Goal: Information Seeking & Learning: Find specific page/section

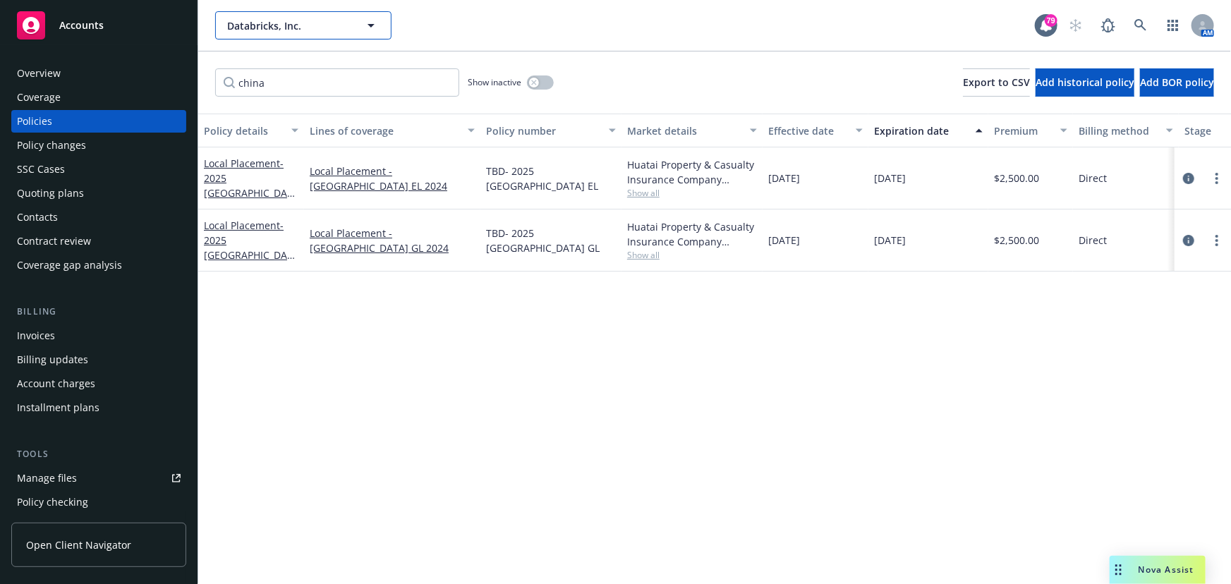
click at [317, 20] on span "Databricks, Inc." at bounding box center [288, 25] width 122 height 15
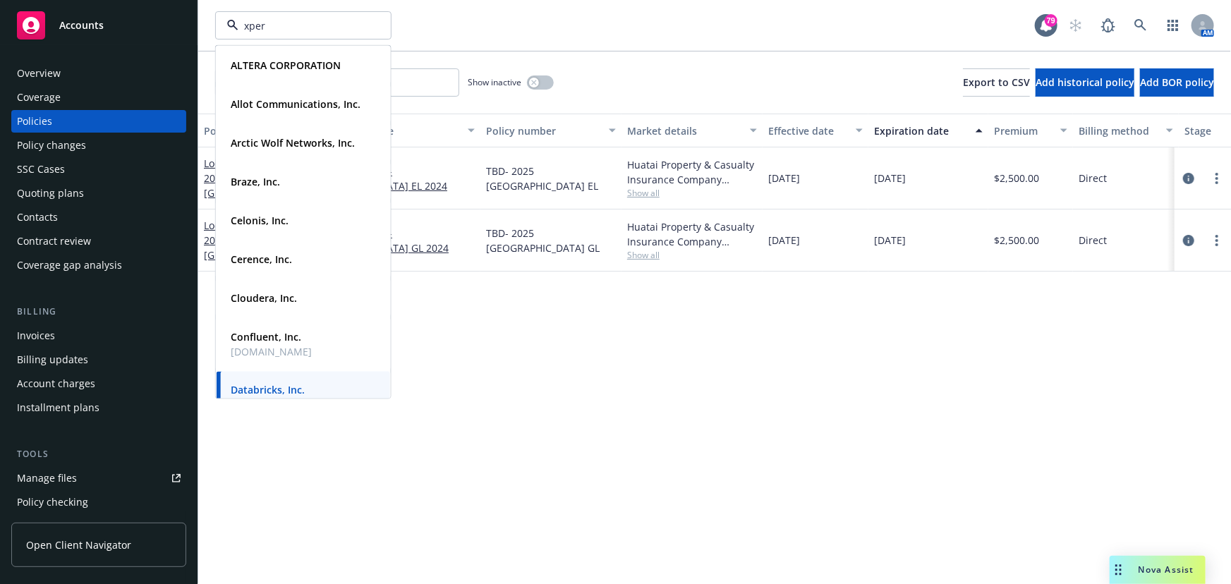
type input "xperi"
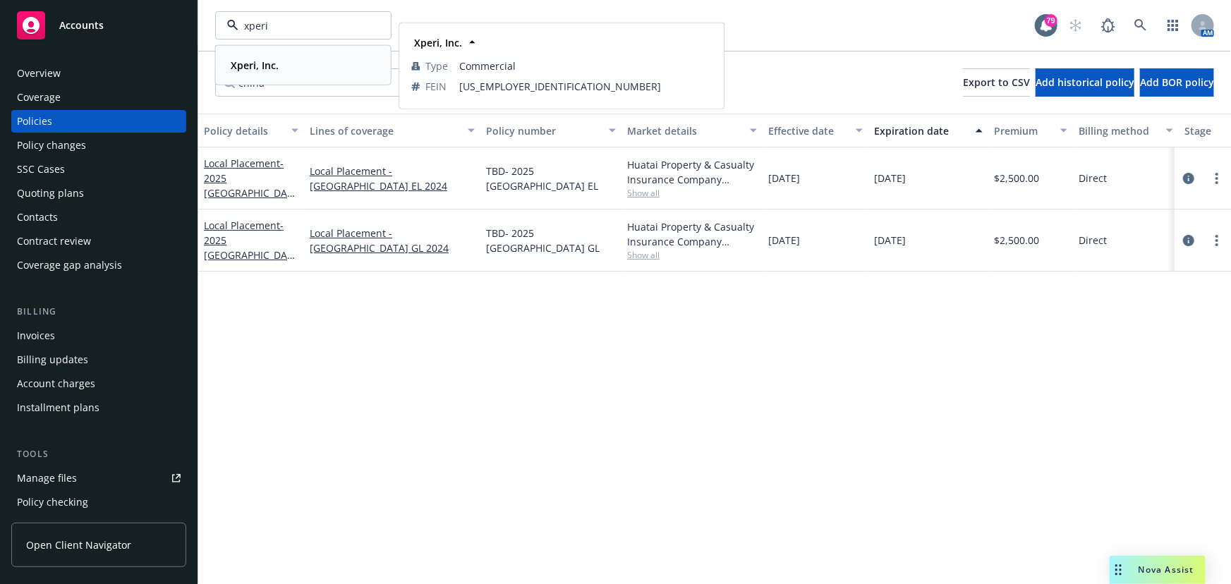
click at [260, 64] on strong "Xperi, Inc." at bounding box center [255, 65] width 48 height 13
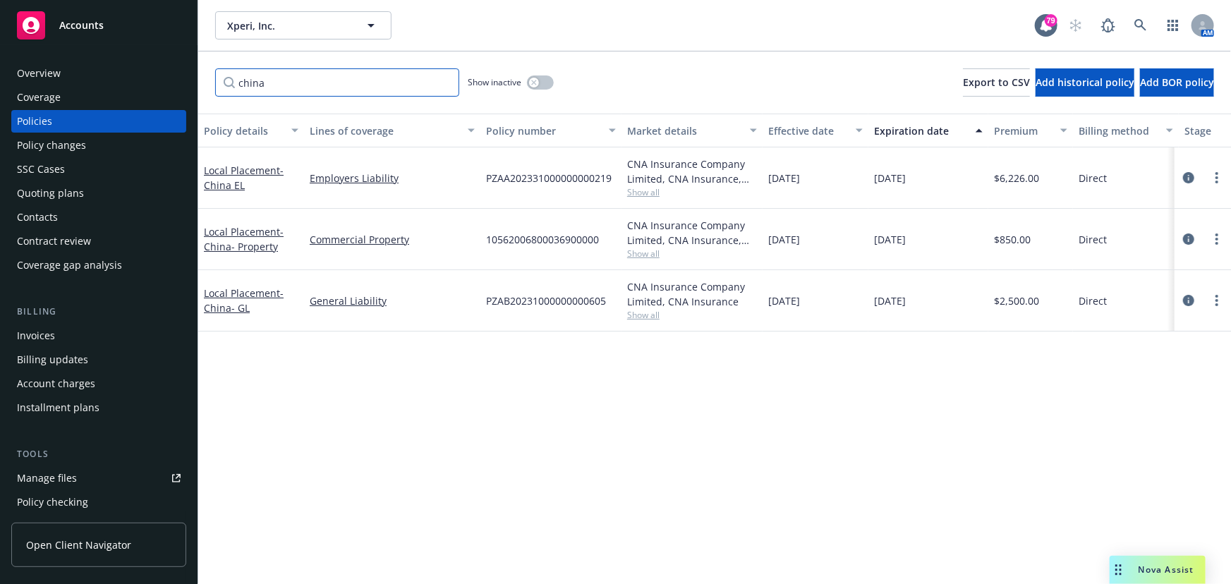
click at [268, 85] on input "china" at bounding box center [337, 82] width 244 height 28
drag, startPoint x: 247, startPoint y: 80, endPoint x: 200, endPoint y: 77, distance: 46.7
click at [200, 77] on div "china Show inactive Export to CSV Add historical policy Add BOR policy" at bounding box center [714, 83] width 1033 height 62
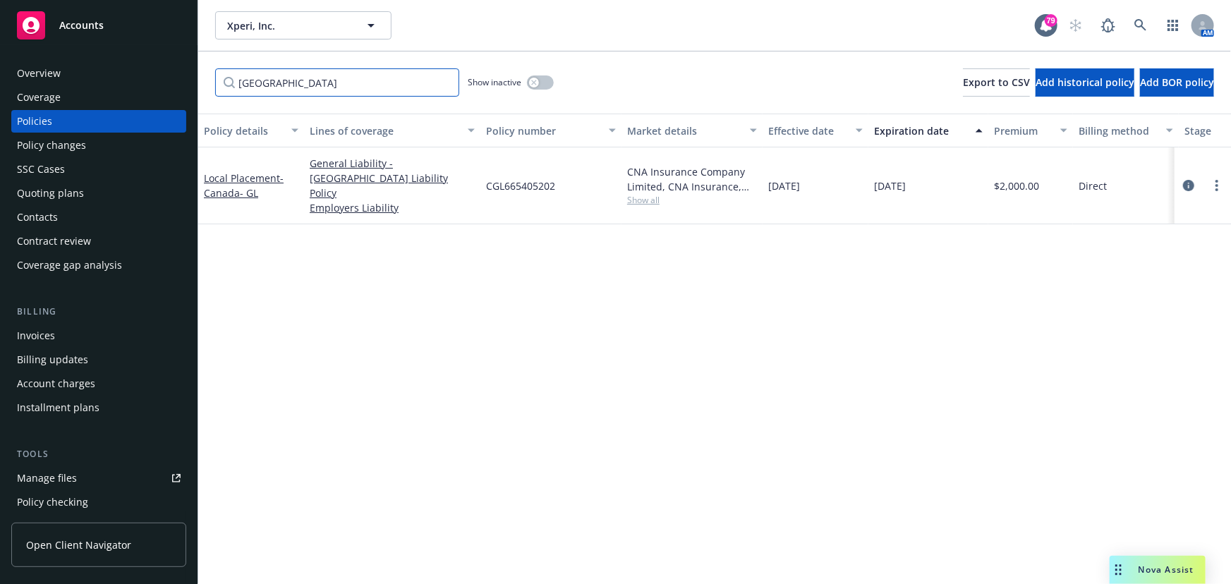
type input "[GEOGRAPHIC_DATA]"
click at [224, 185] on span "- [GEOGRAPHIC_DATA]- GL" at bounding box center [244, 185] width 80 height 28
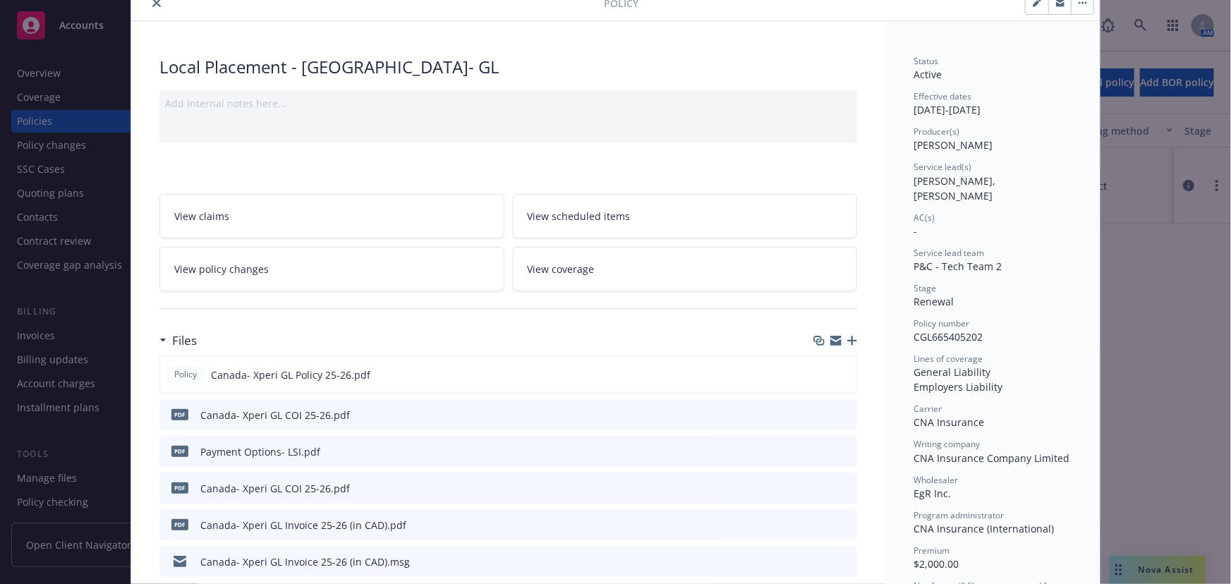
scroll to position [128, 0]
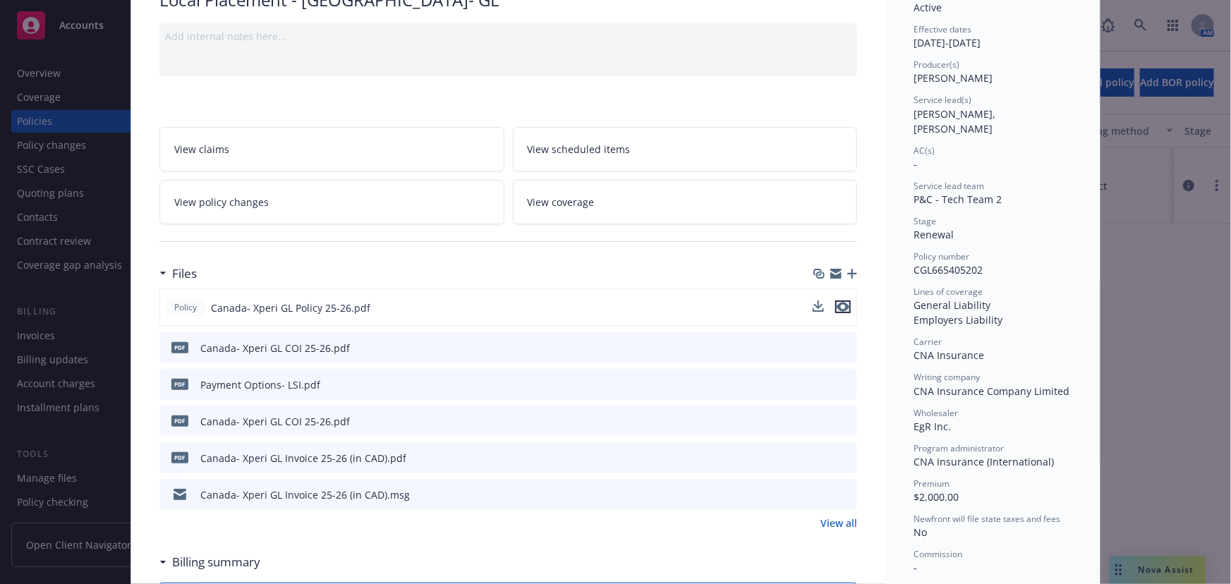
click at [840, 303] on icon "preview file" at bounding box center [843, 307] width 13 height 10
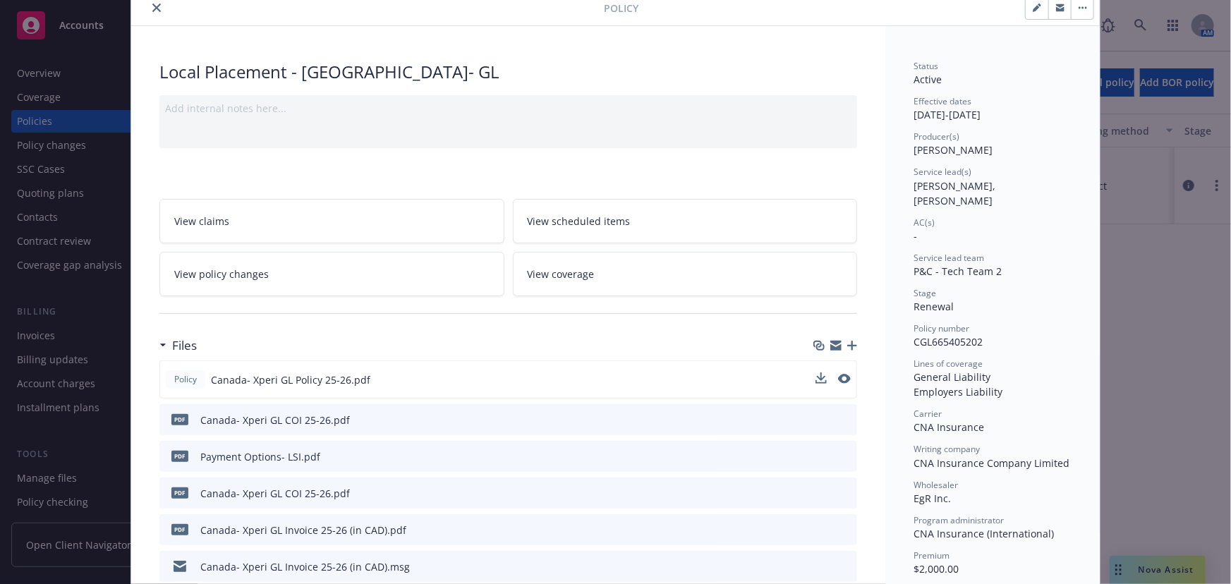
scroll to position [0, 0]
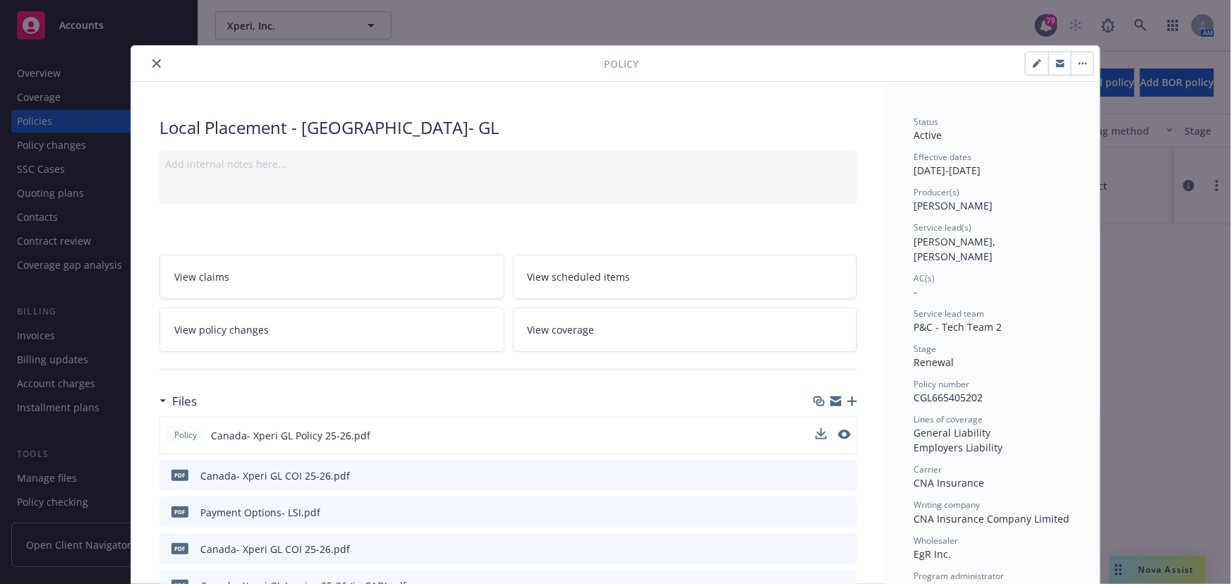
click at [152, 64] on icon "close" at bounding box center [156, 63] width 8 height 8
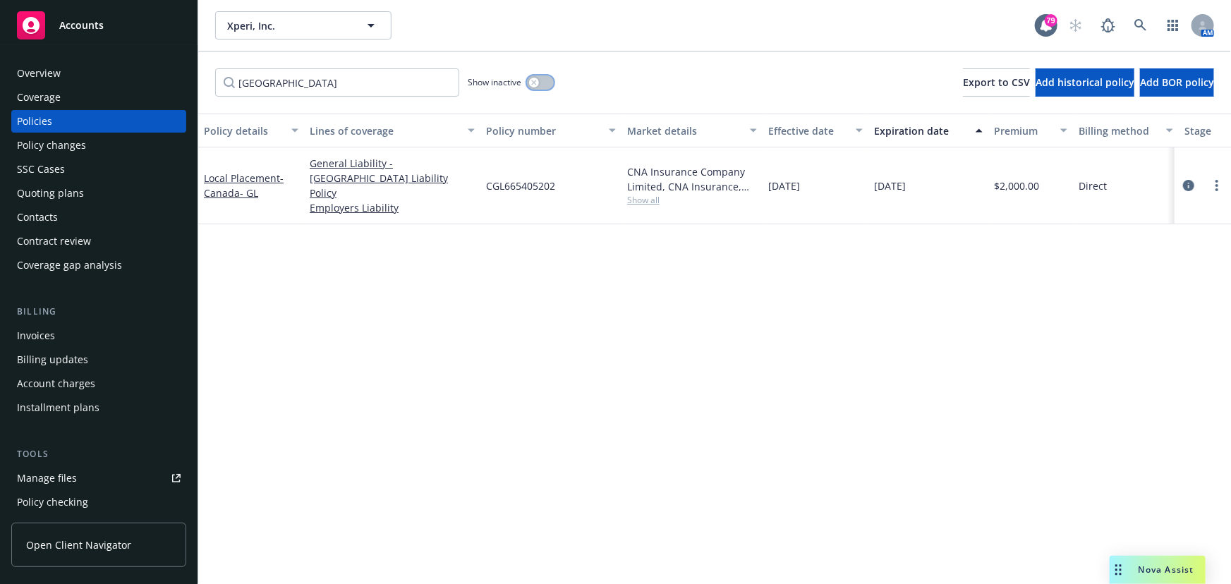
click at [532, 83] on icon "button" at bounding box center [534, 83] width 6 height 6
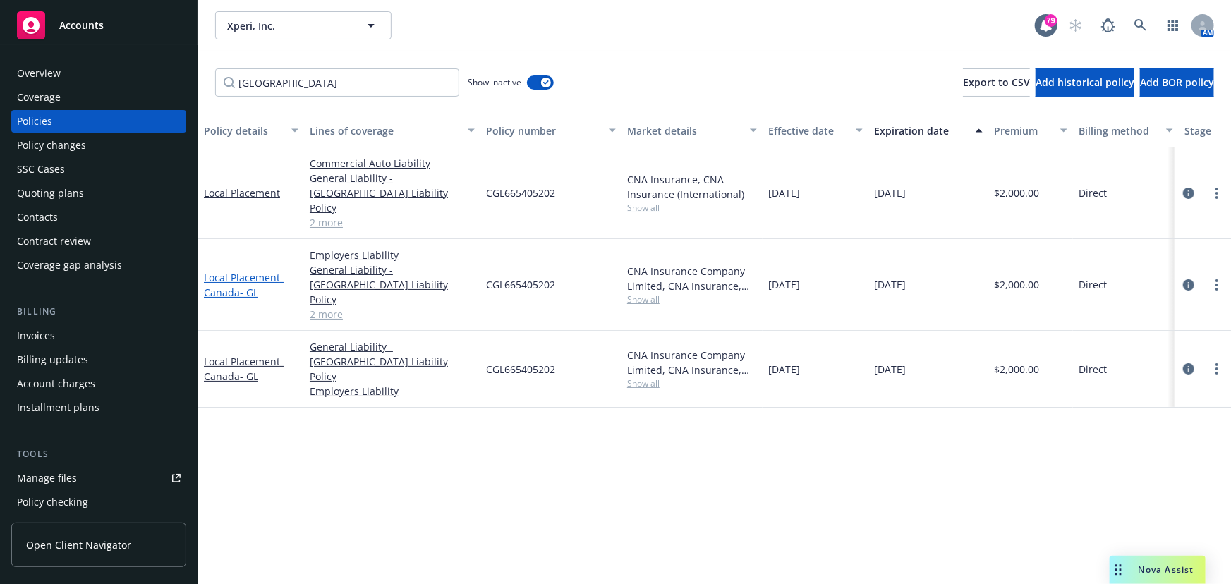
click at [231, 271] on link "Local Placement - [GEOGRAPHIC_DATA]- [GEOGRAPHIC_DATA]" at bounding box center [244, 285] width 80 height 28
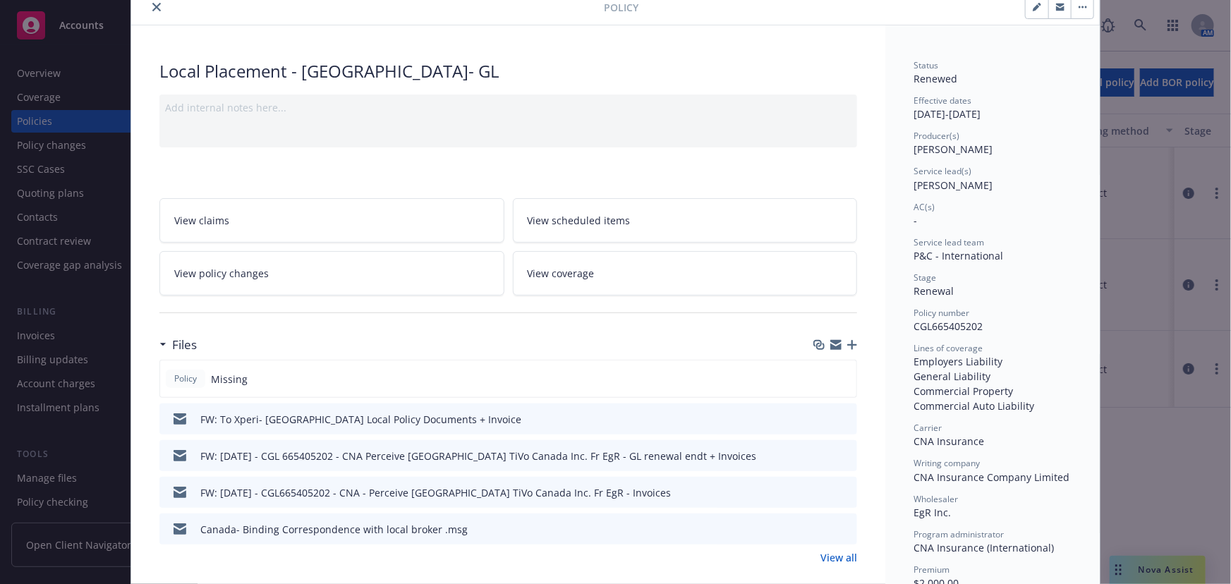
scroll to position [128, 0]
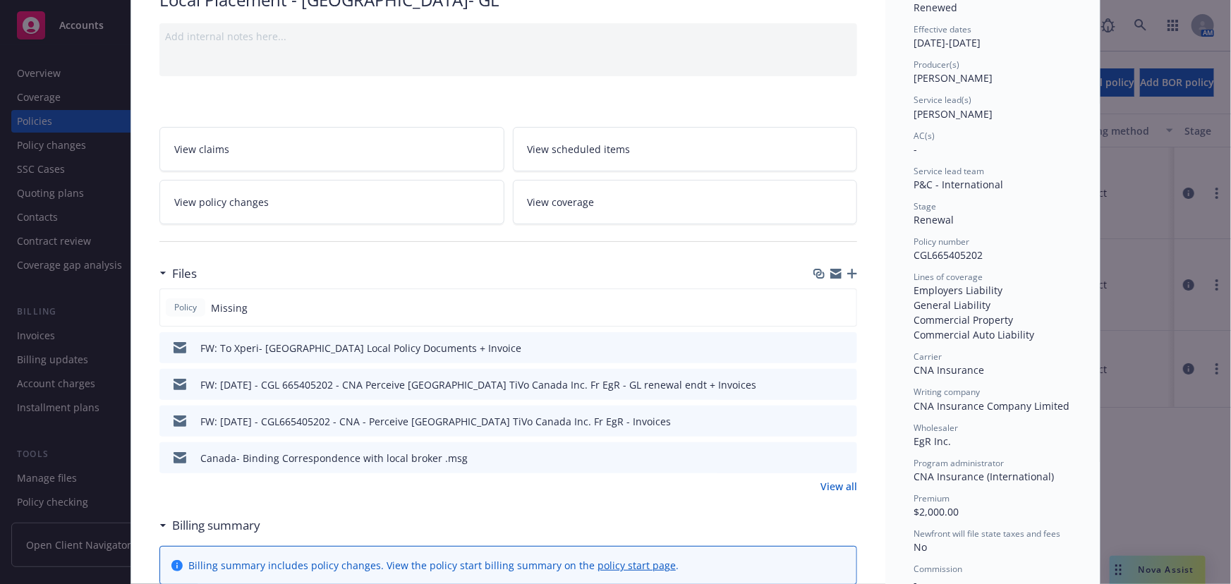
click at [846, 346] on button "preview file" at bounding box center [844, 347] width 16 height 13
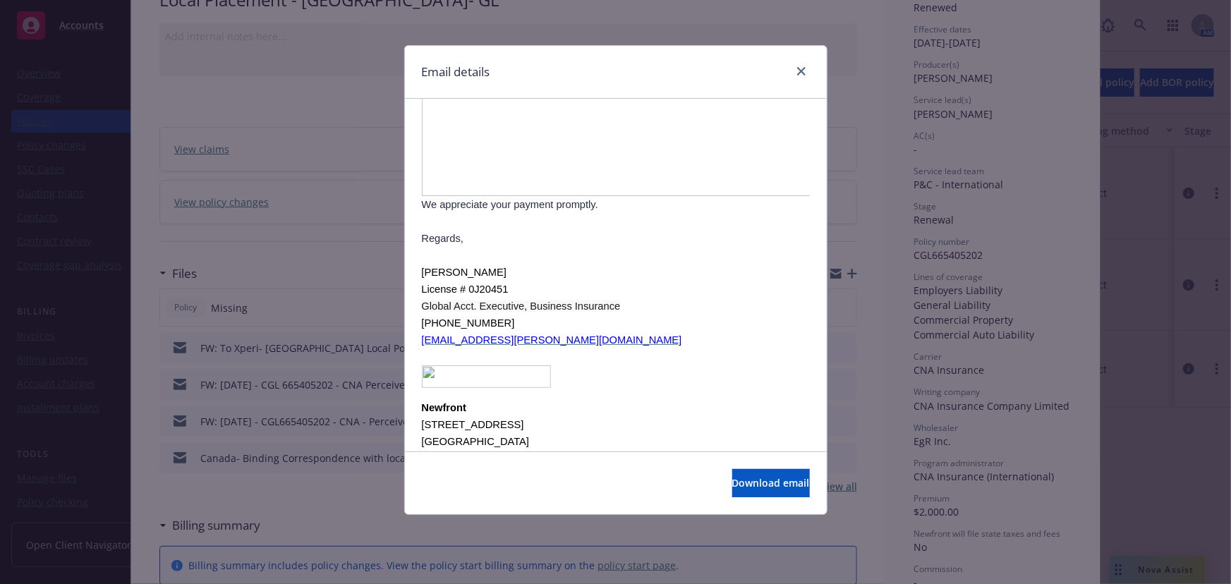
scroll to position [641, 0]
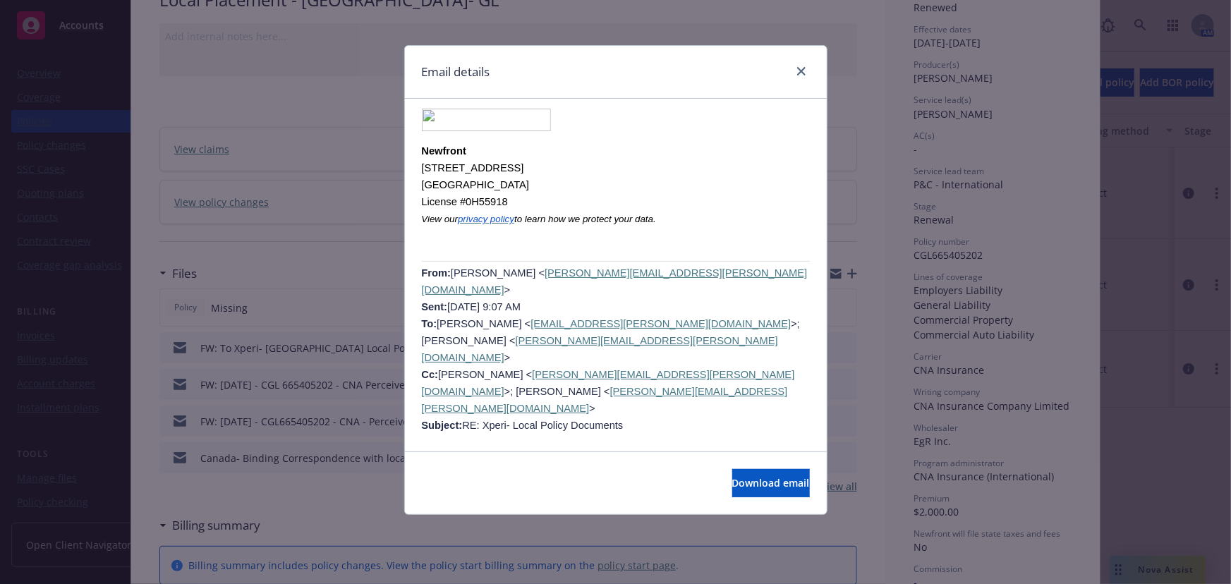
click at [809, 76] on div at bounding box center [798, 72] width 23 height 18
click at [800, 68] on icon "close" at bounding box center [801, 71] width 8 height 8
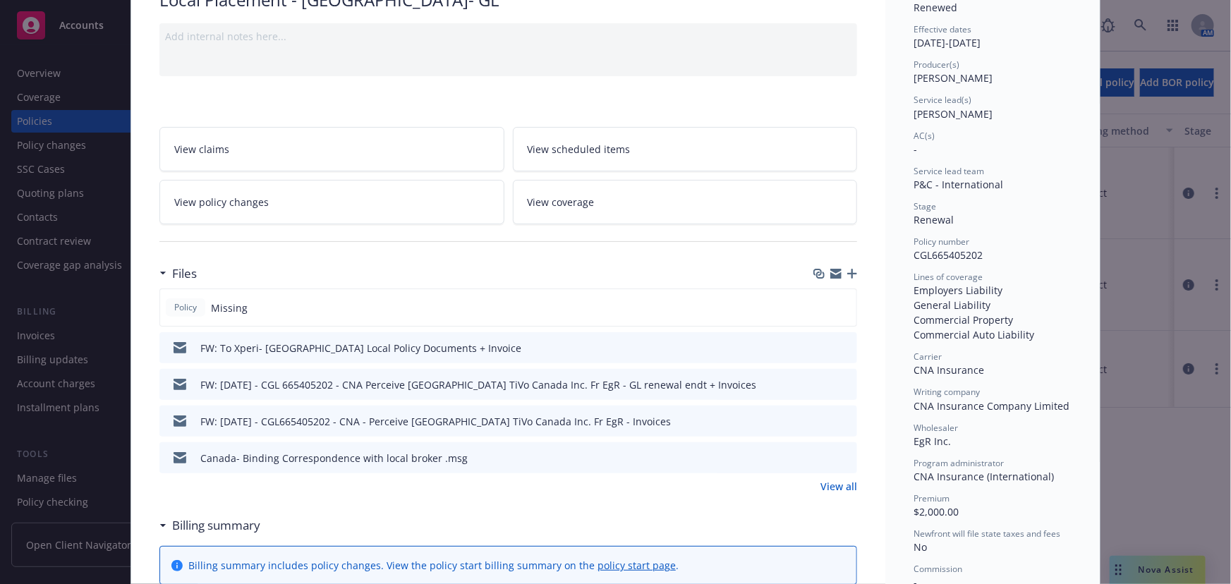
click at [838, 419] on icon "preview file" at bounding box center [844, 421] width 13 height 10
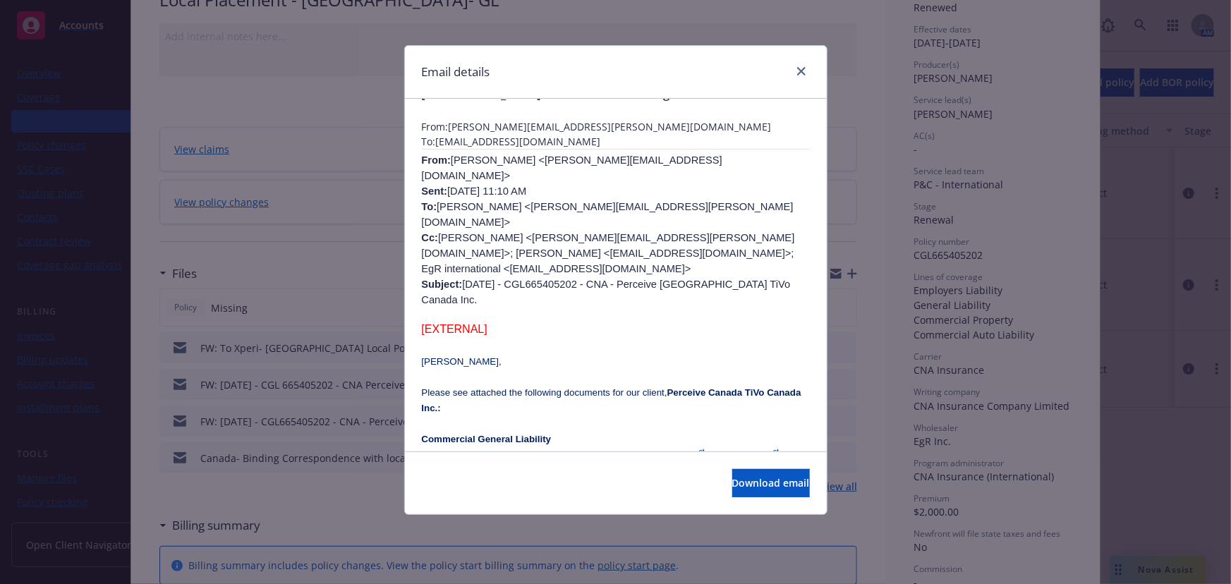
scroll to position [0, 0]
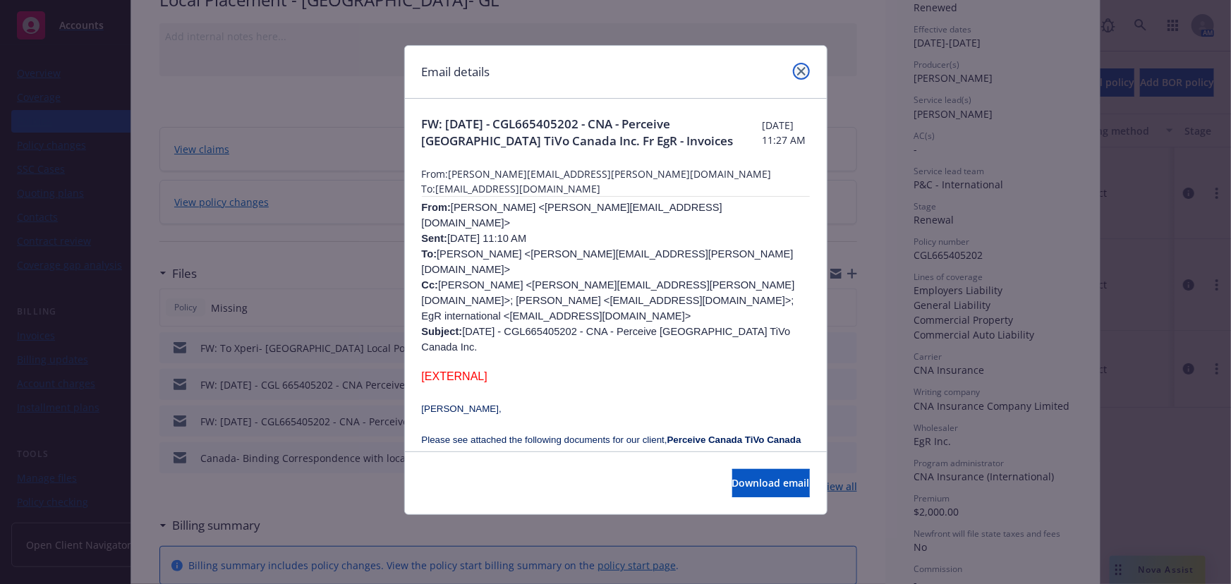
click at [805, 77] on link "close" at bounding box center [801, 71] width 17 height 17
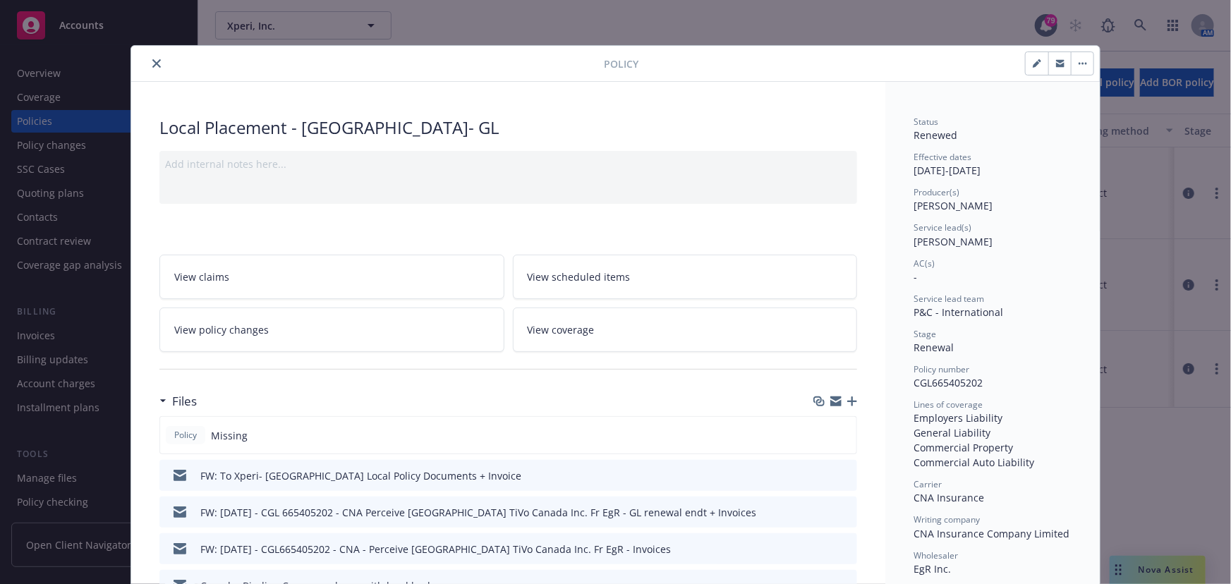
click at [148, 66] on button "close" at bounding box center [156, 63] width 17 height 17
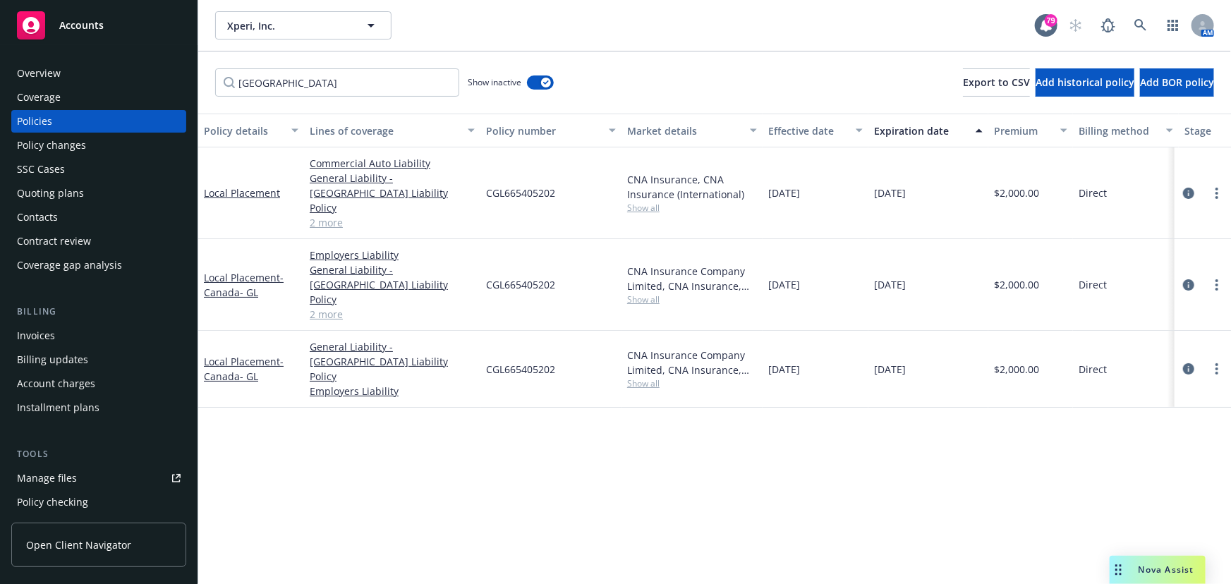
click at [147, 66] on div "Overview" at bounding box center [99, 73] width 164 height 23
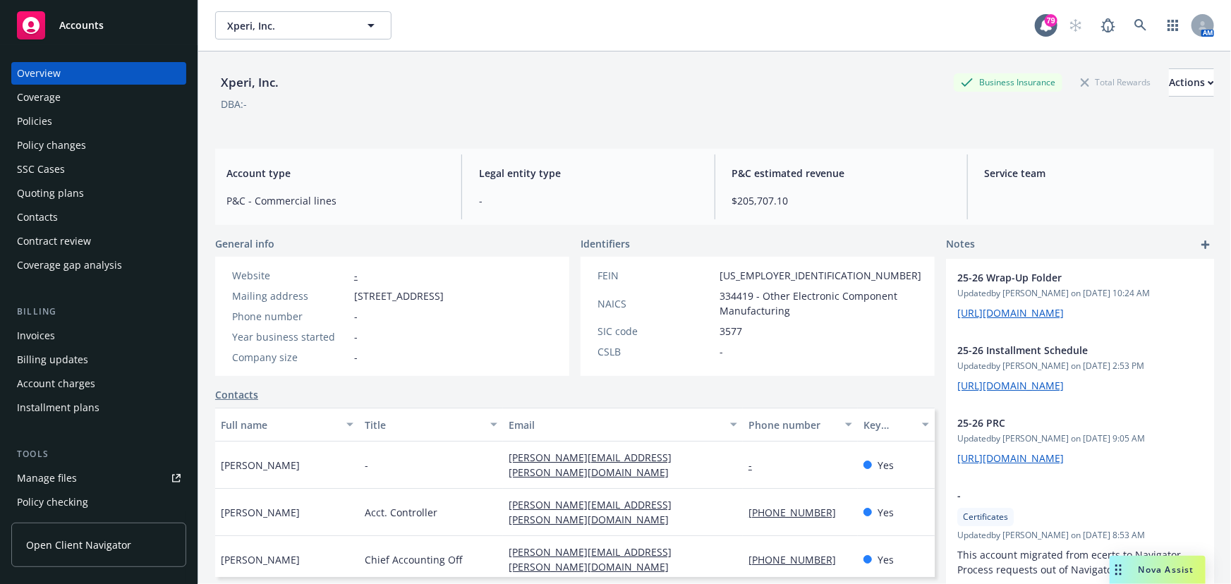
click at [94, 120] on div "Policies" at bounding box center [99, 121] width 164 height 23
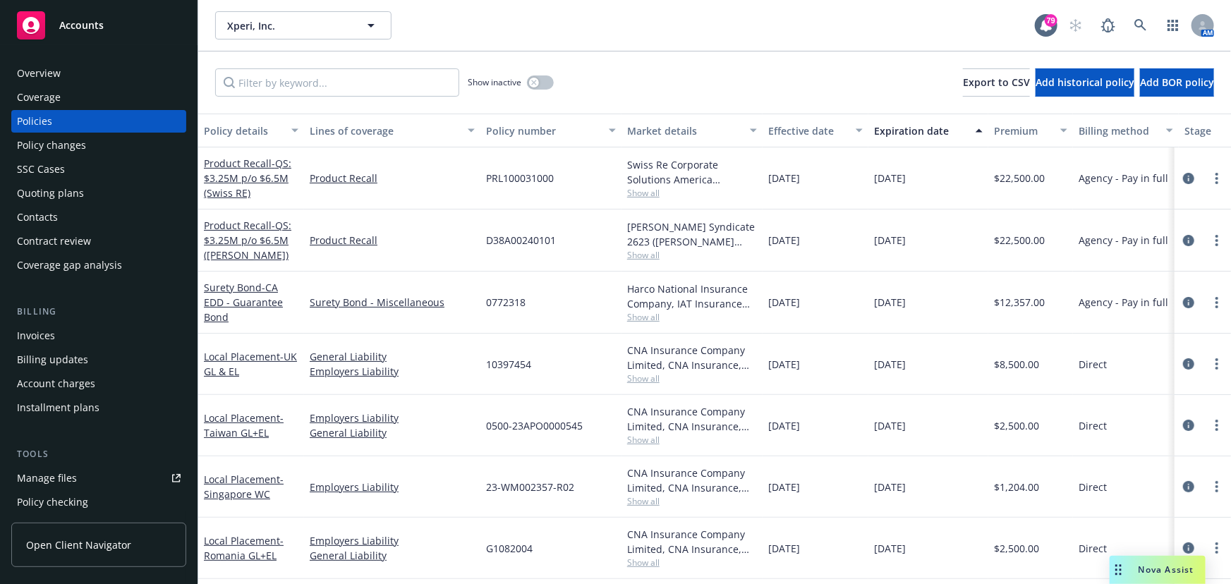
click at [71, 83] on div "Overview" at bounding box center [99, 73] width 164 height 23
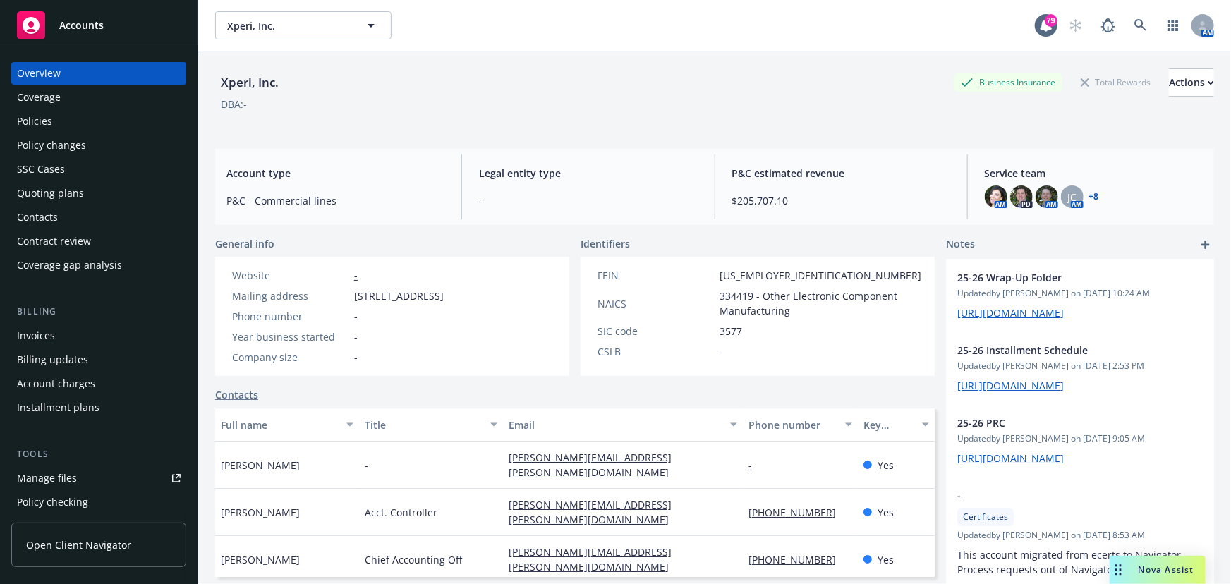
click at [1089, 195] on link "+ 8" at bounding box center [1094, 197] width 10 height 8
